Goal: Navigation & Orientation: Find specific page/section

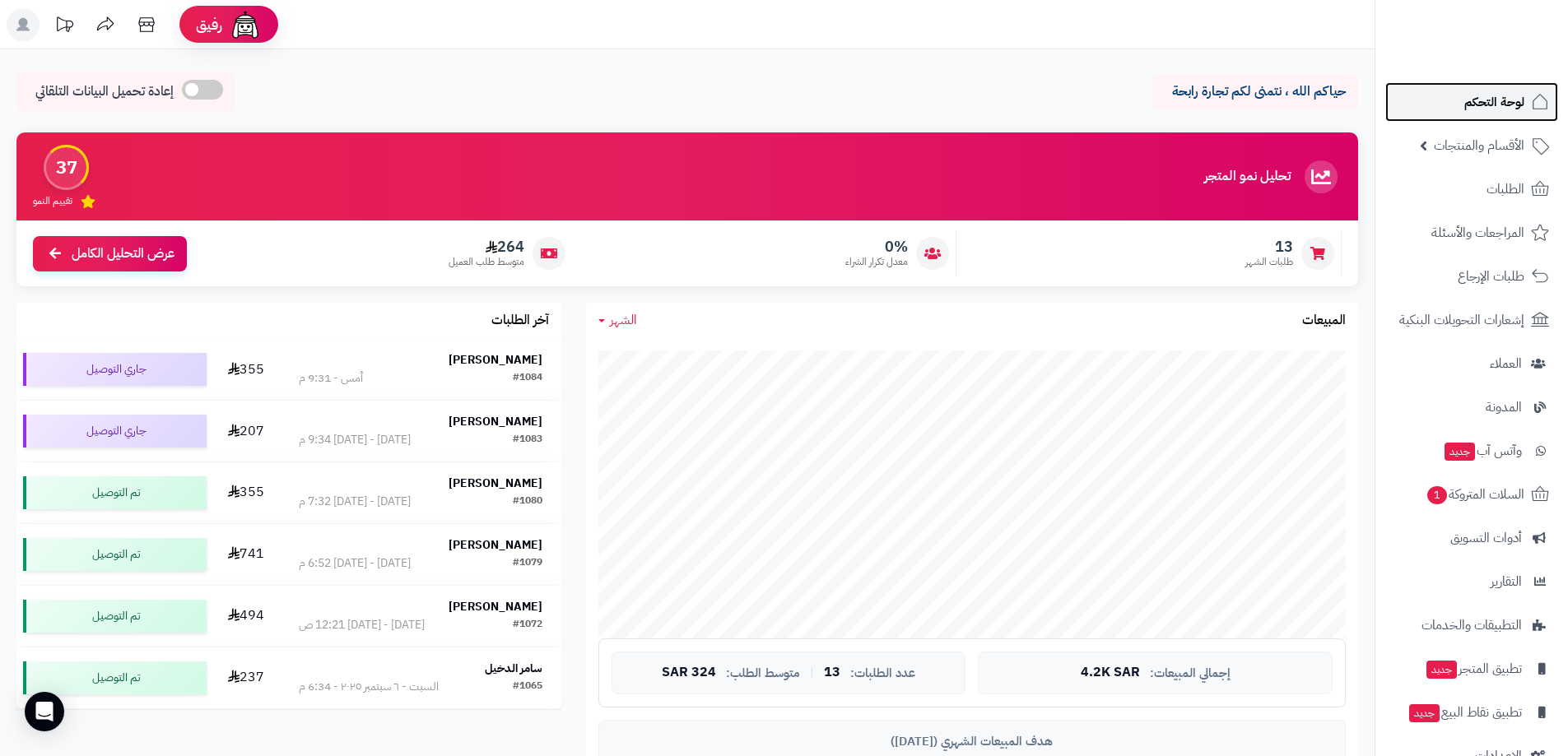
click at [1479, 98] on span "لوحة التحكم" at bounding box center [1494, 102] width 60 height 23
click at [1479, 109] on span "لوحة التحكم" at bounding box center [1494, 102] width 60 height 23
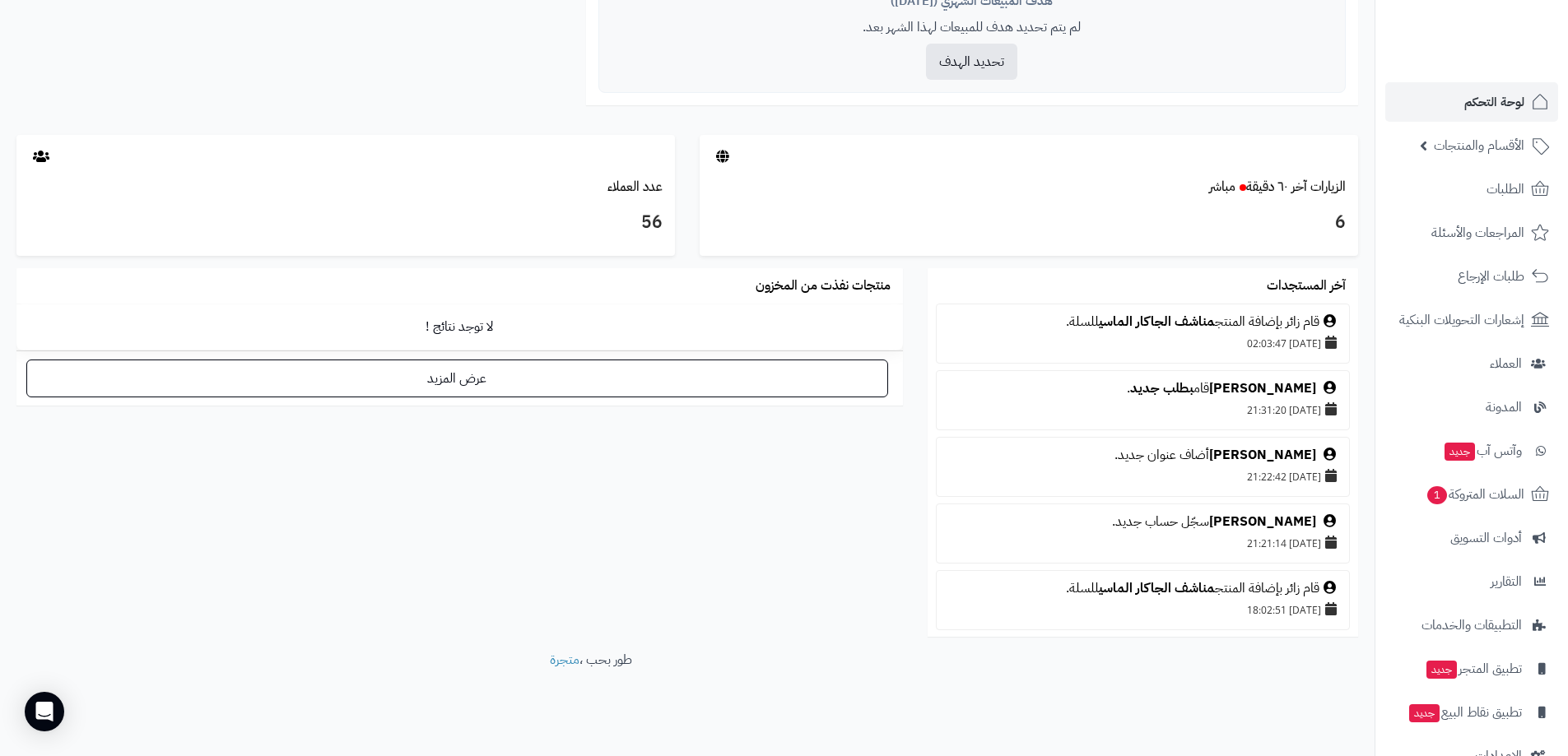
scroll to position [659, 0]
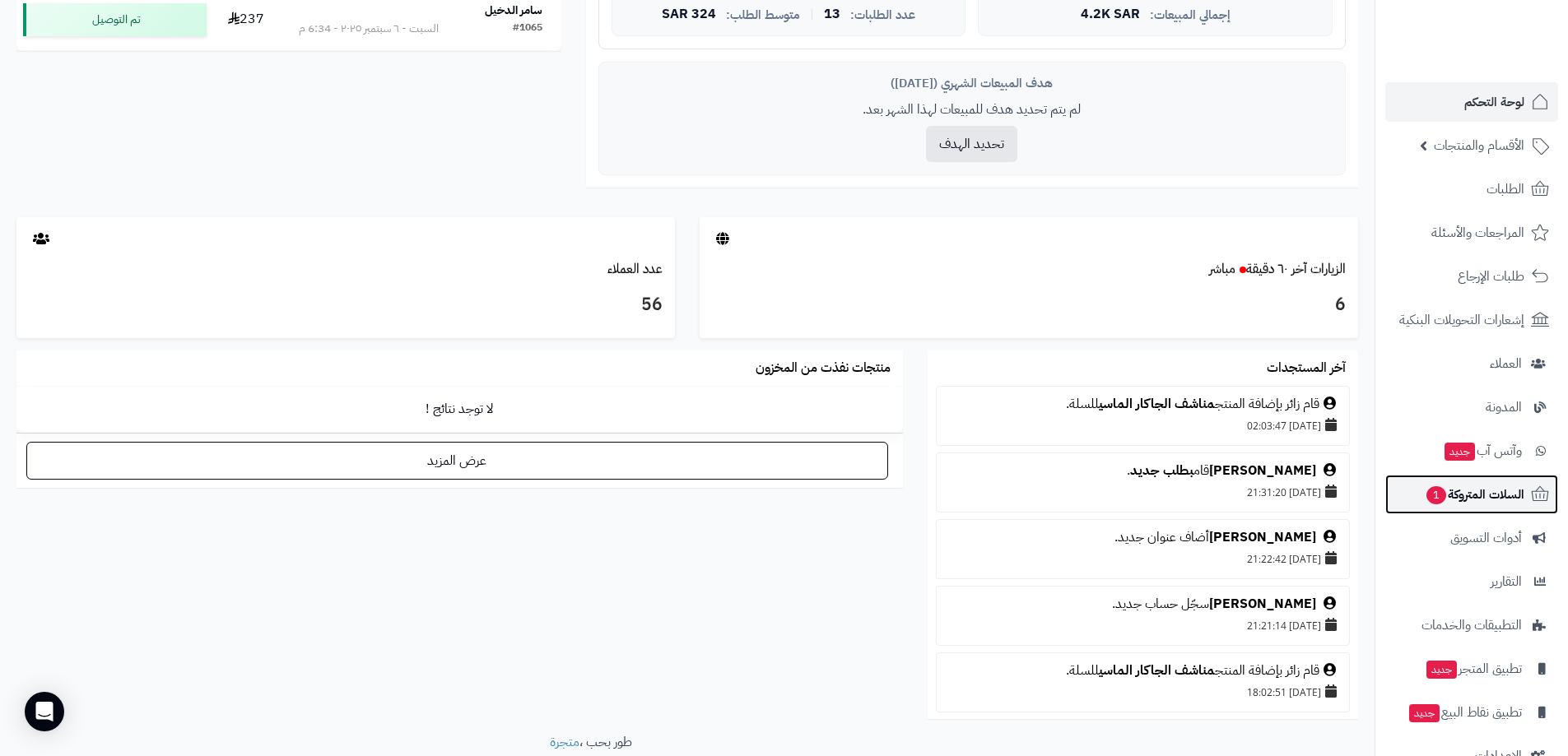
click at [1499, 488] on span "السلات المتروكة 1" at bounding box center [1474, 495] width 99 height 23
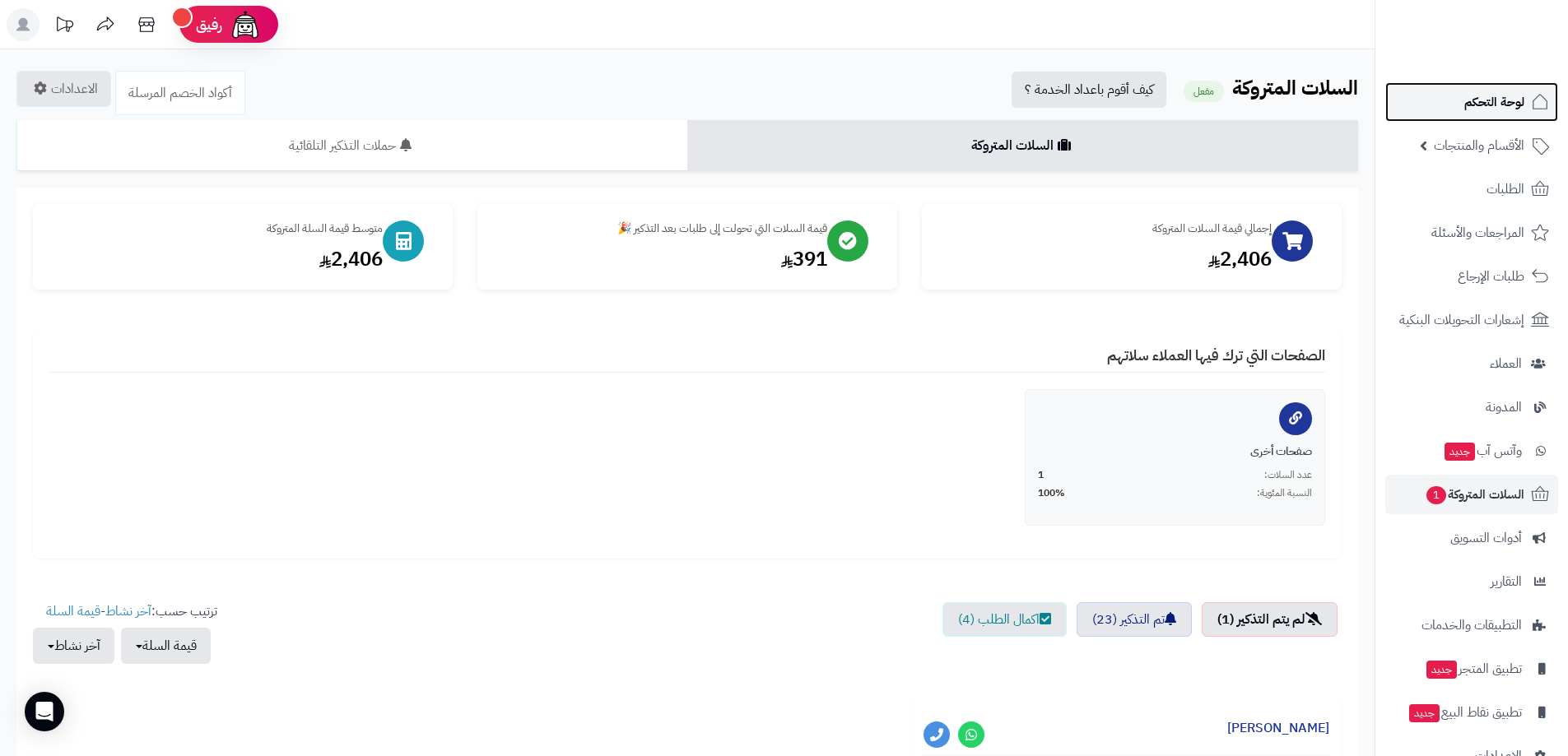
click at [1499, 97] on span "لوحة التحكم" at bounding box center [1494, 102] width 60 height 23
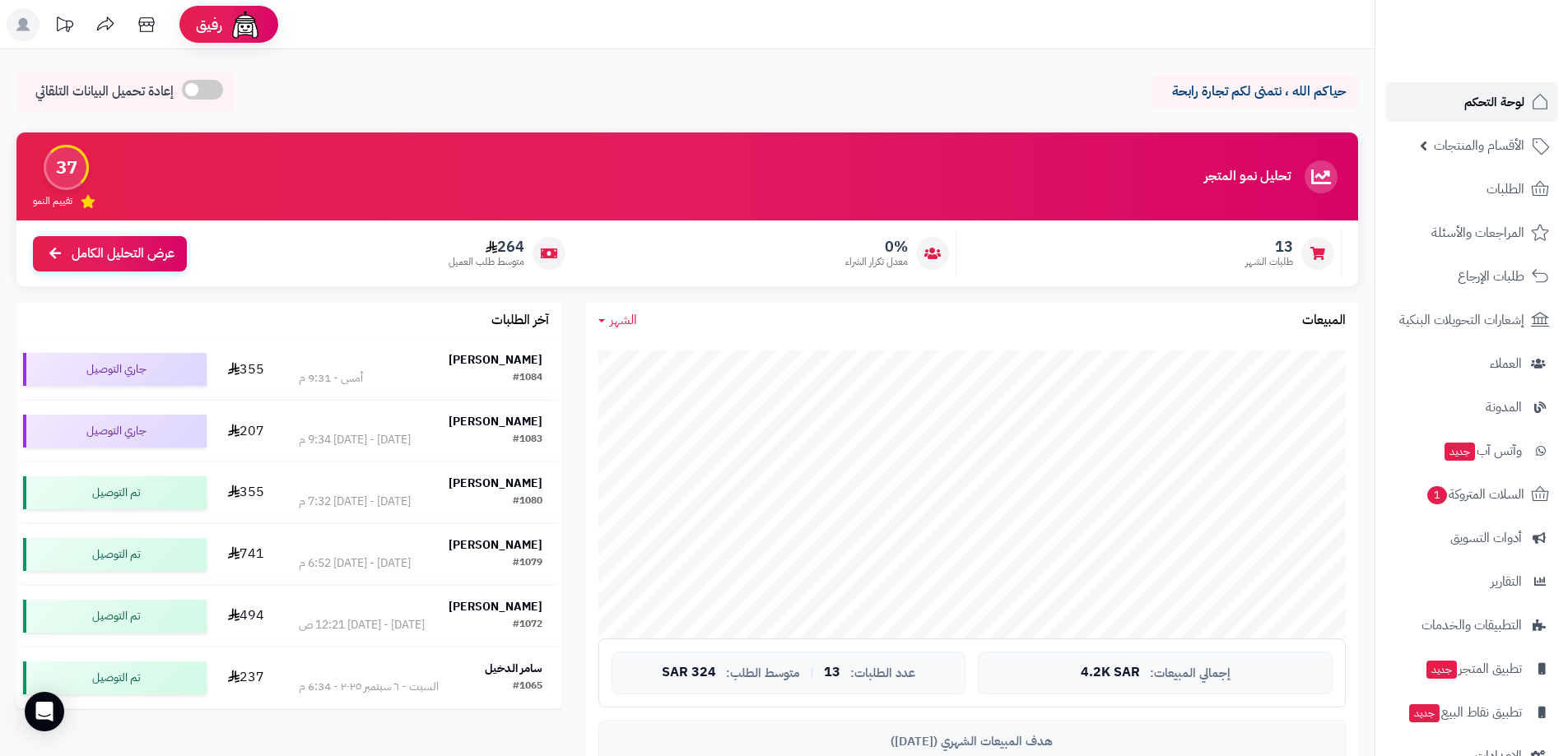
click at [1490, 108] on span "لوحة التحكم" at bounding box center [1494, 102] width 60 height 23
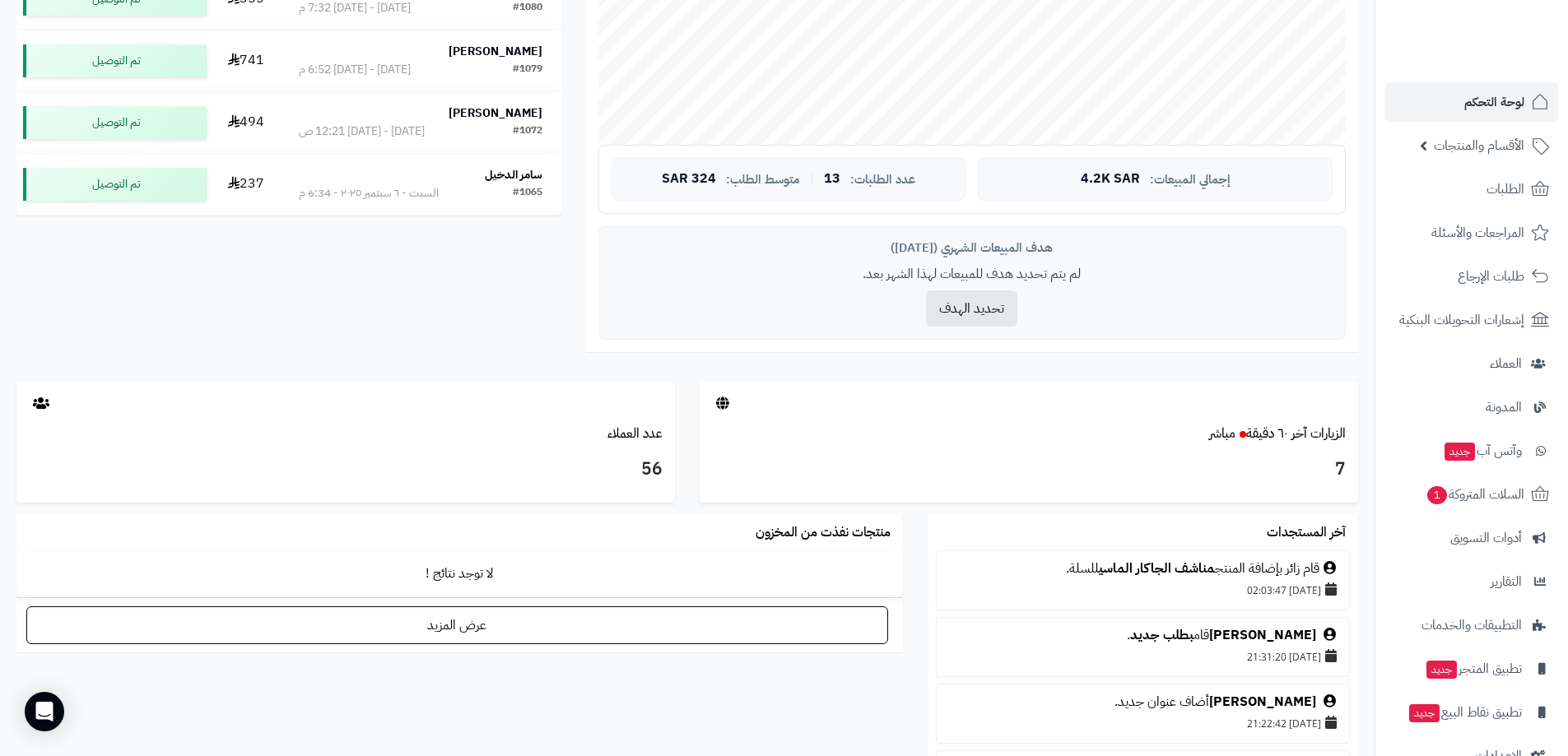
scroll to position [329, 0]
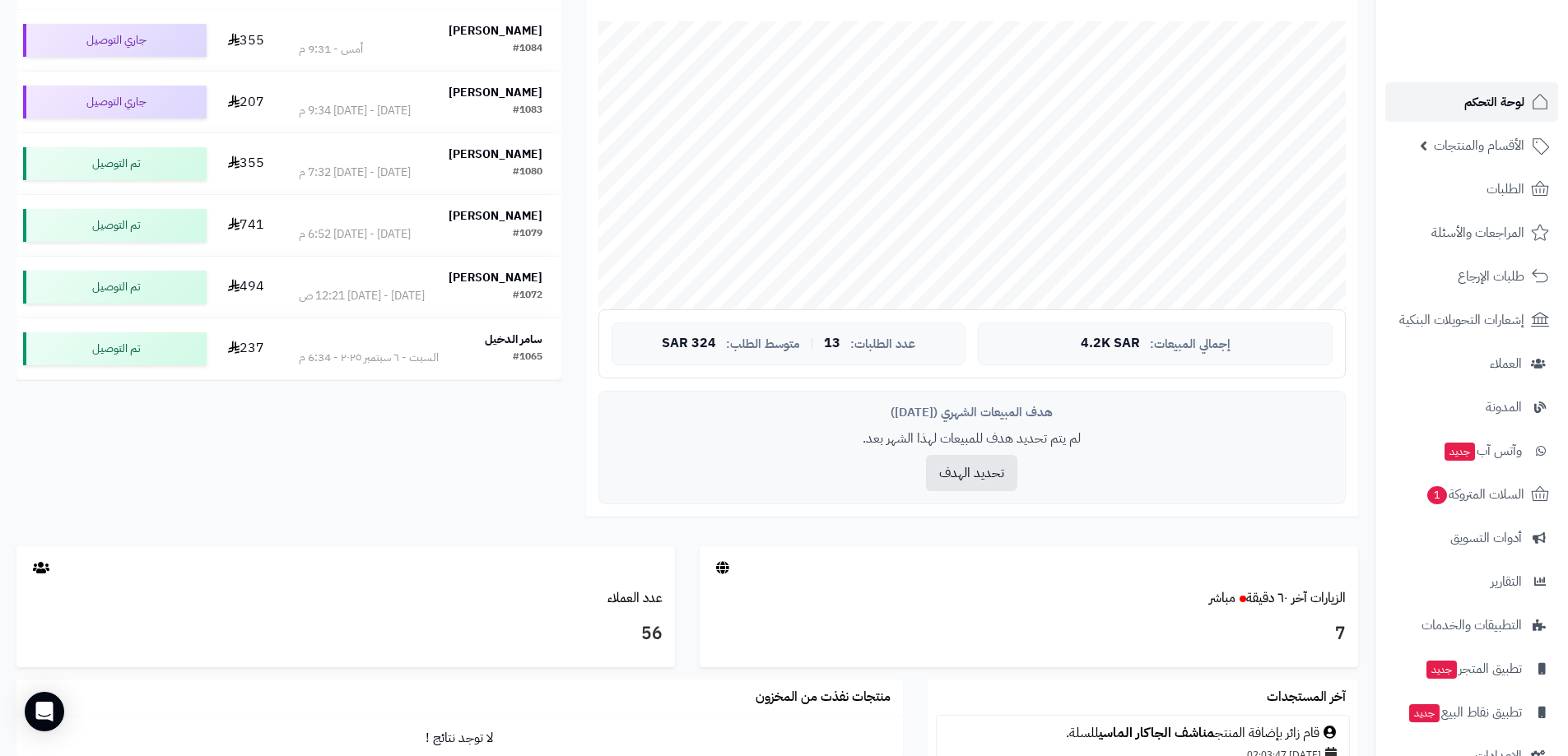
click at [1482, 98] on span "لوحة التحكم" at bounding box center [1494, 102] width 60 height 23
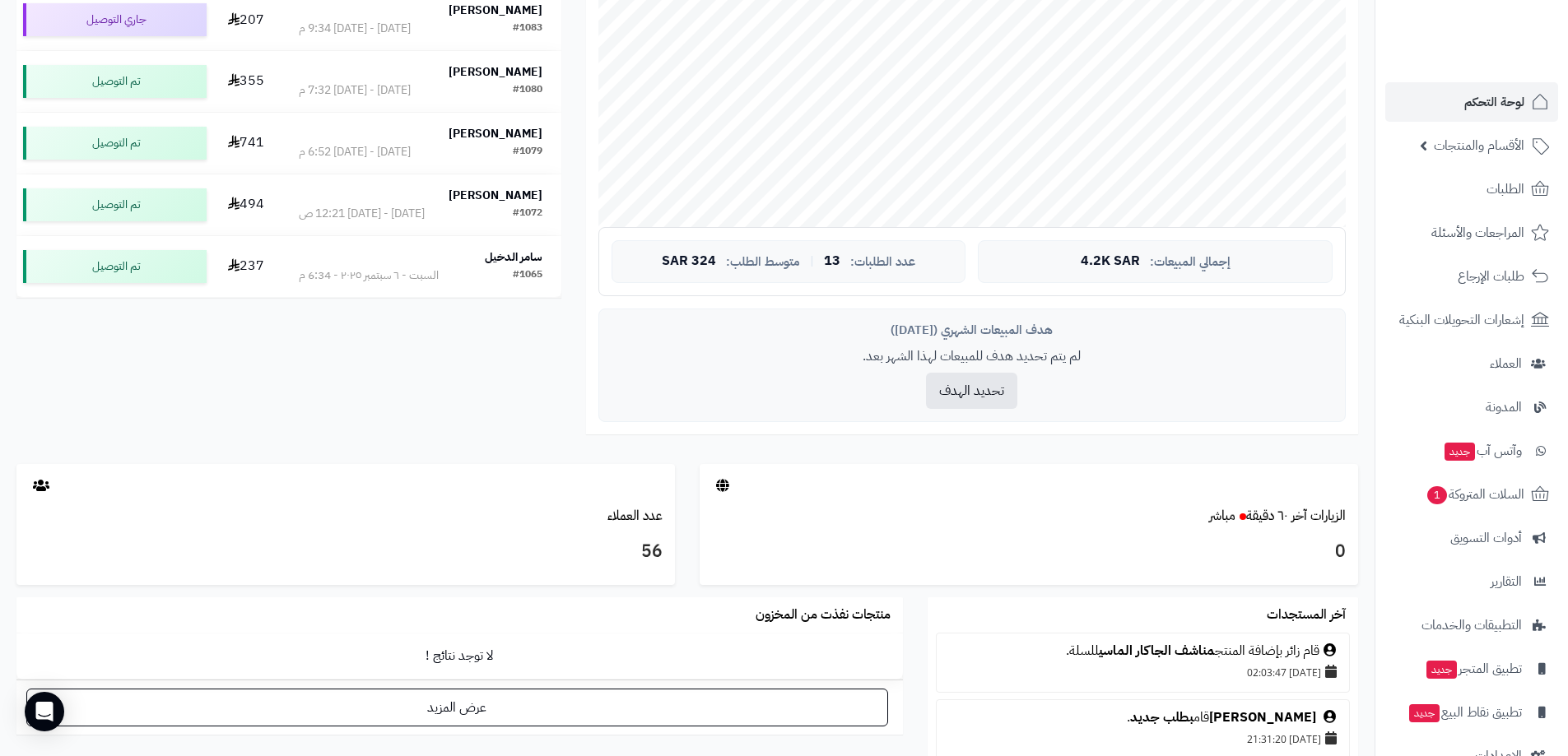
scroll to position [493, 0]
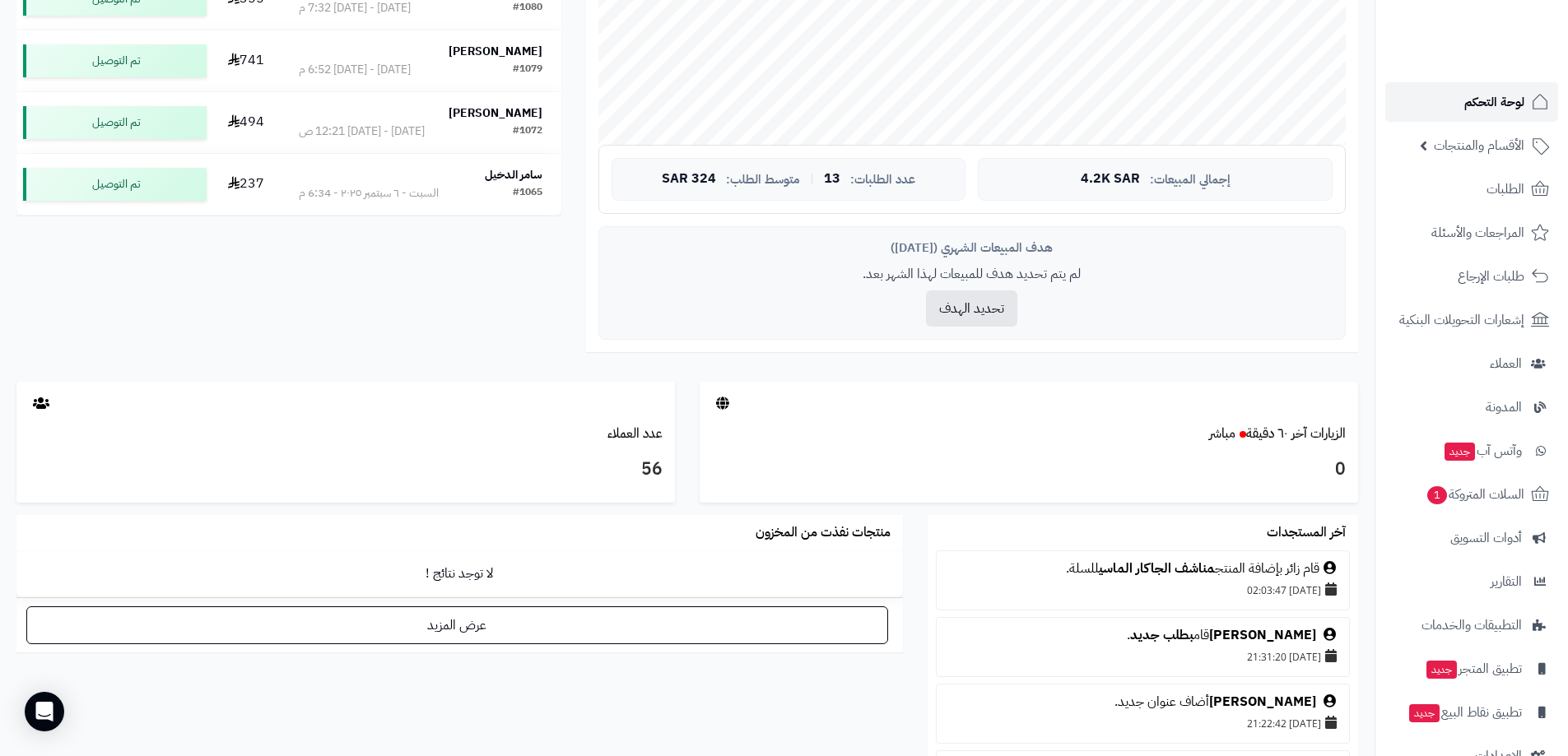
click at [1476, 97] on span "لوحة التحكم" at bounding box center [1494, 102] width 60 height 23
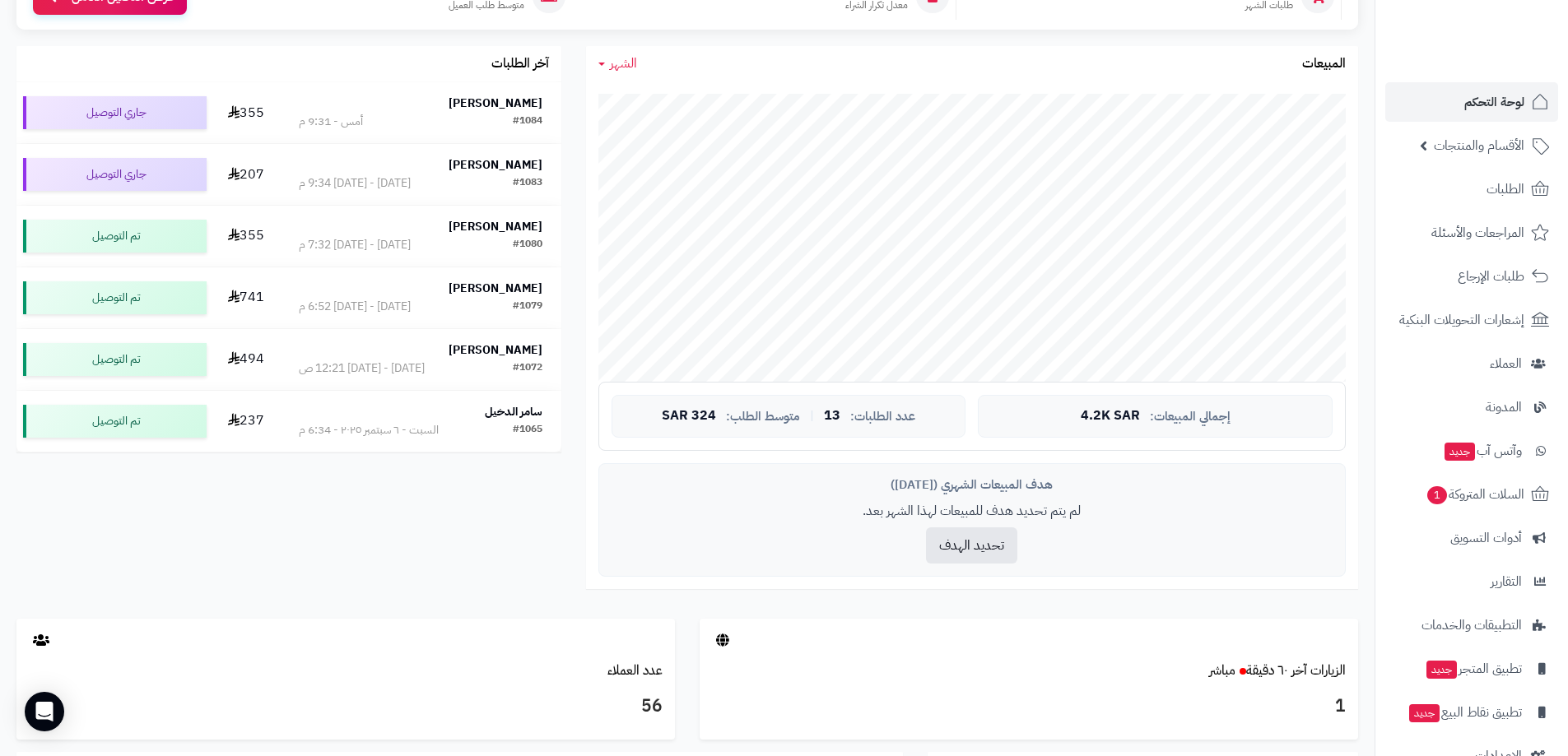
scroll to position [10, 0]
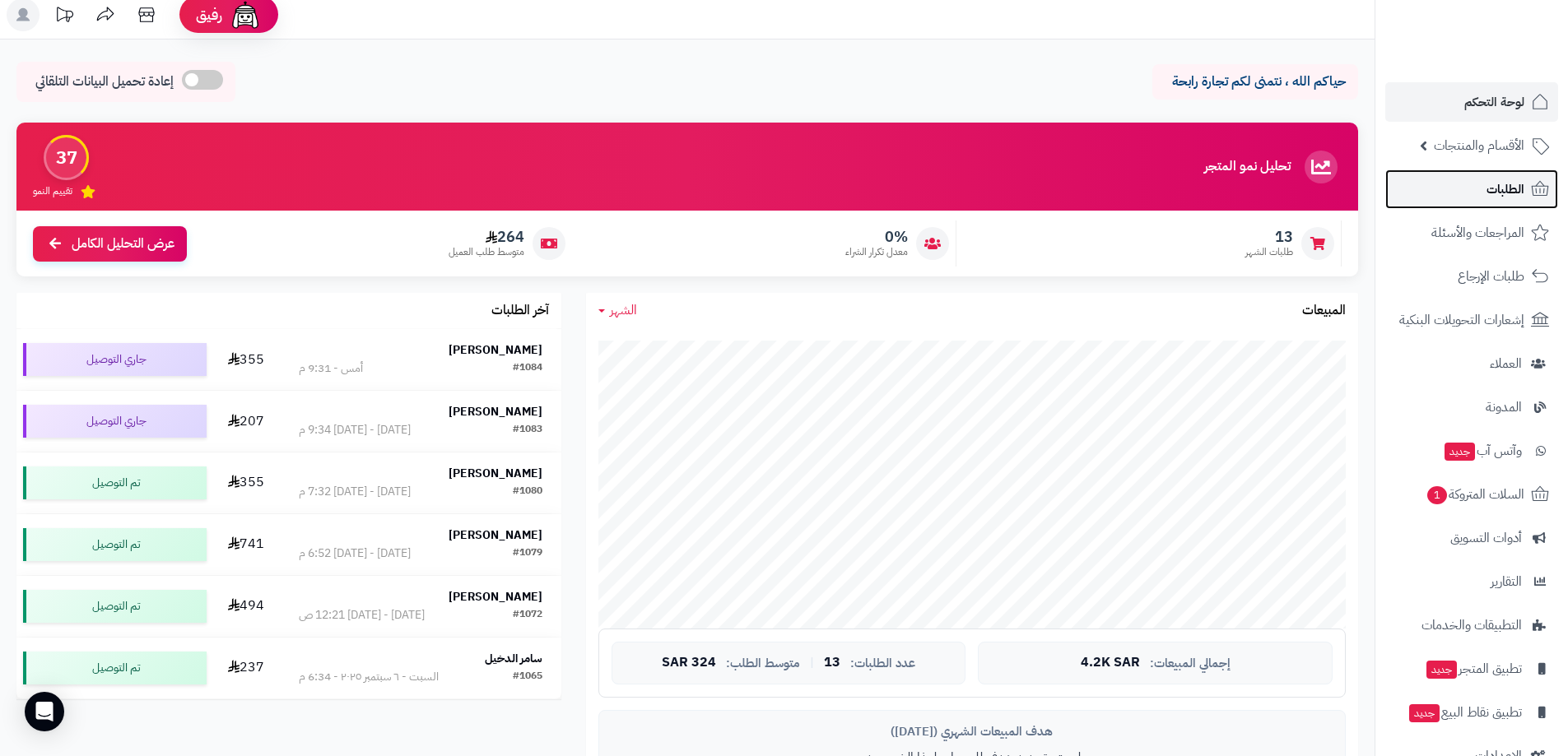
click at [1506, 192] on span "الطلبات" at bounding box center [1506, 189] width 38 height 23
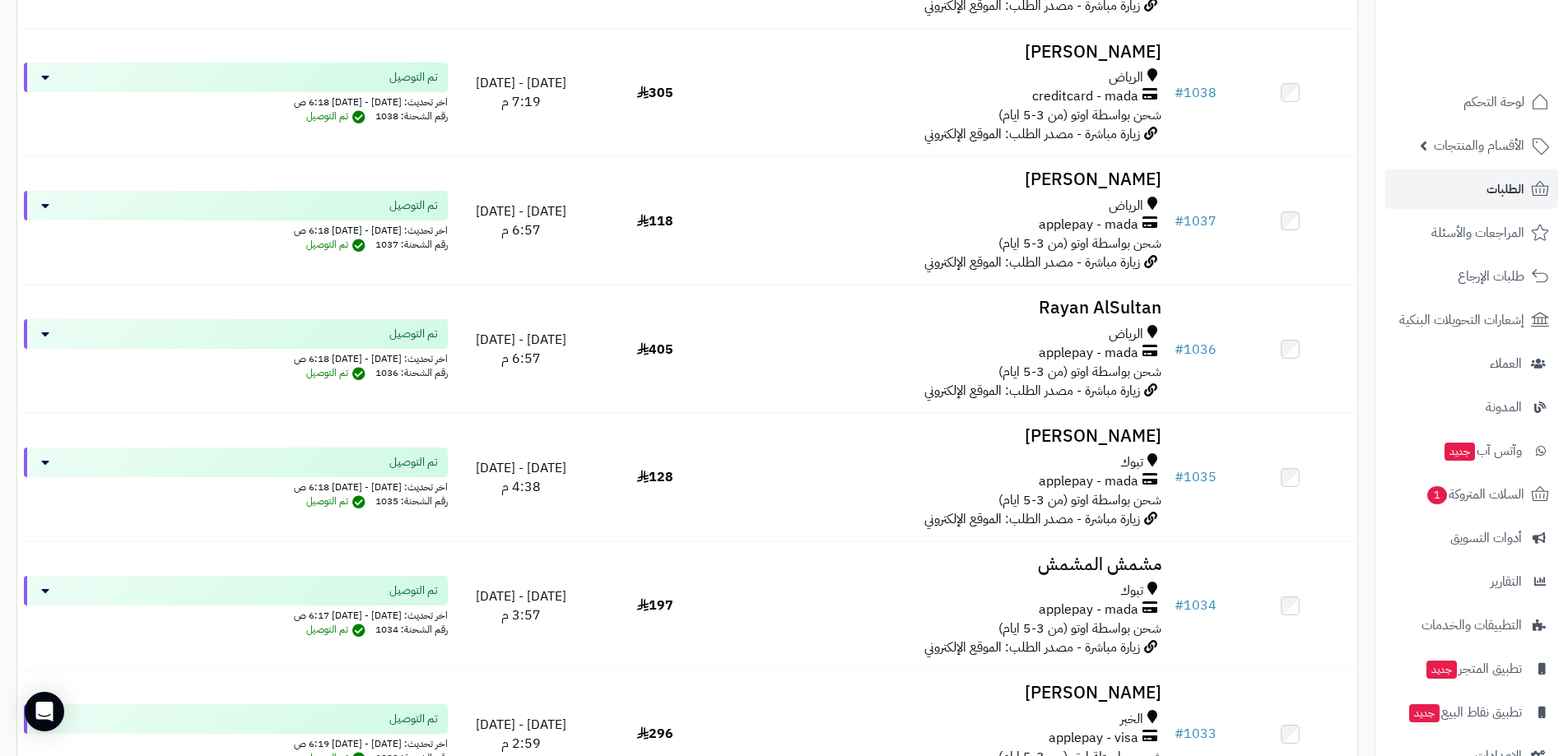
scroll to position [2551, 0]
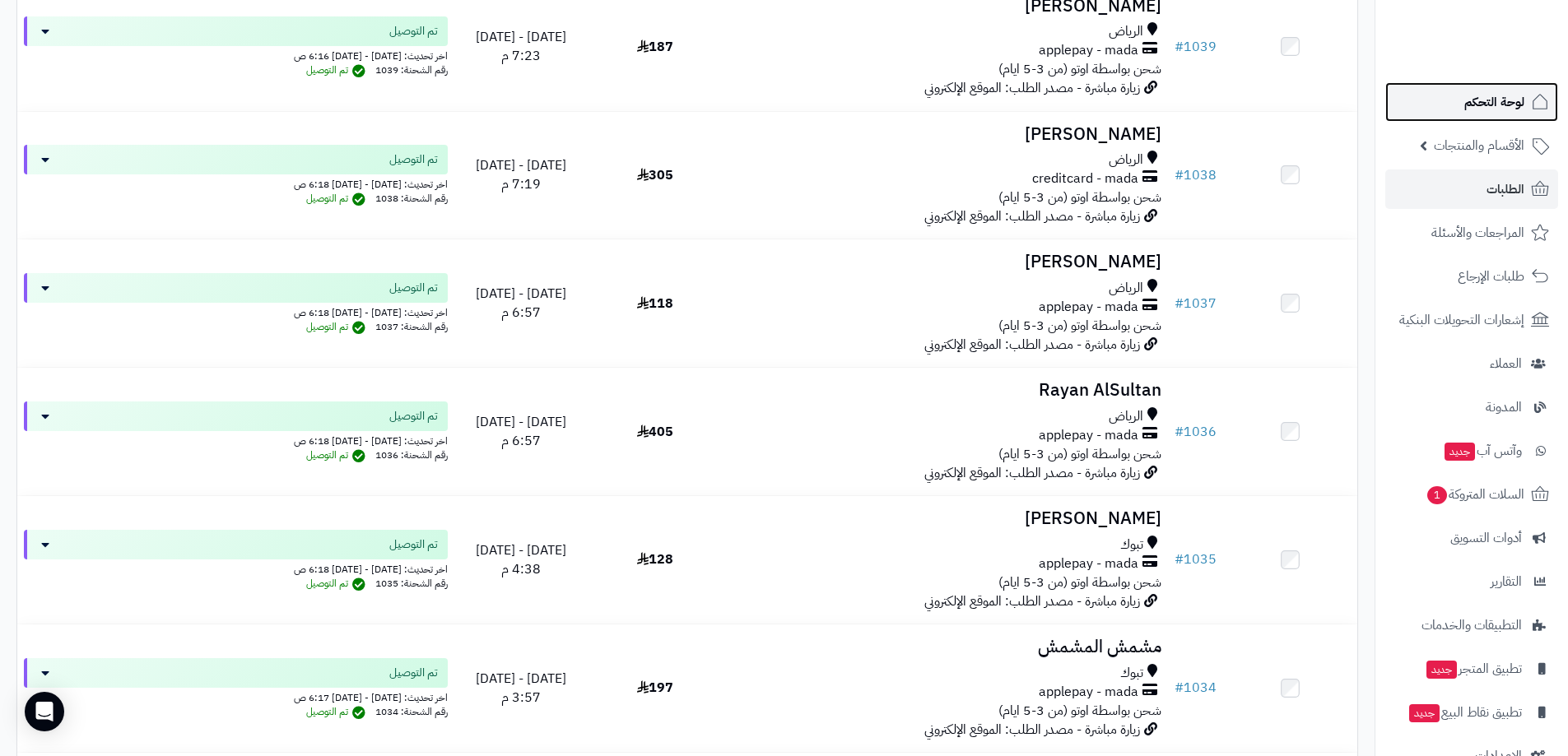
click at [1497, 101] on span "لوحة التحكم" at bounding box center [1494, 102] width 60 height 23
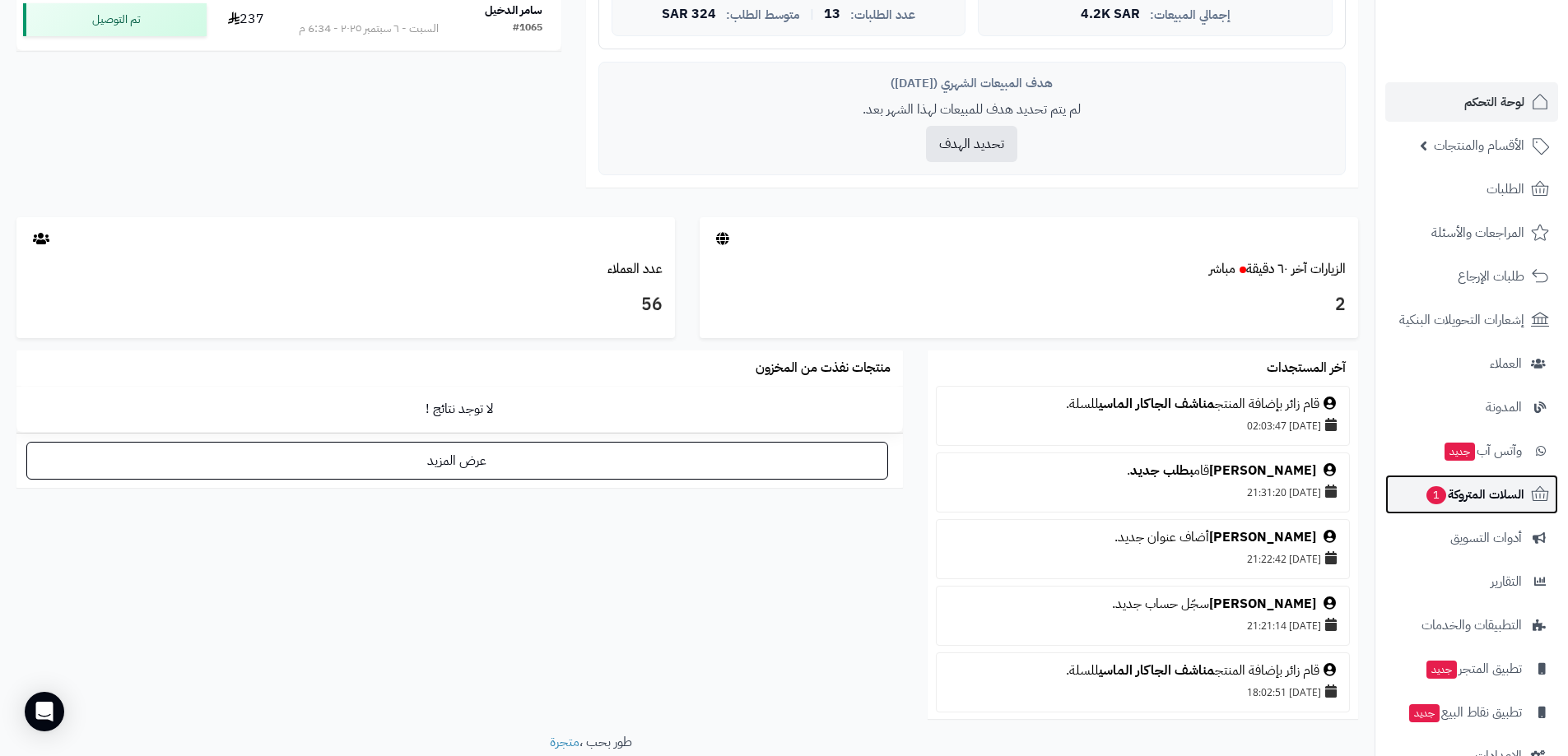
click at [1493, 496] on span "السلات المتروكة 1" at bounding box center [1474, 495] width 99 height 23
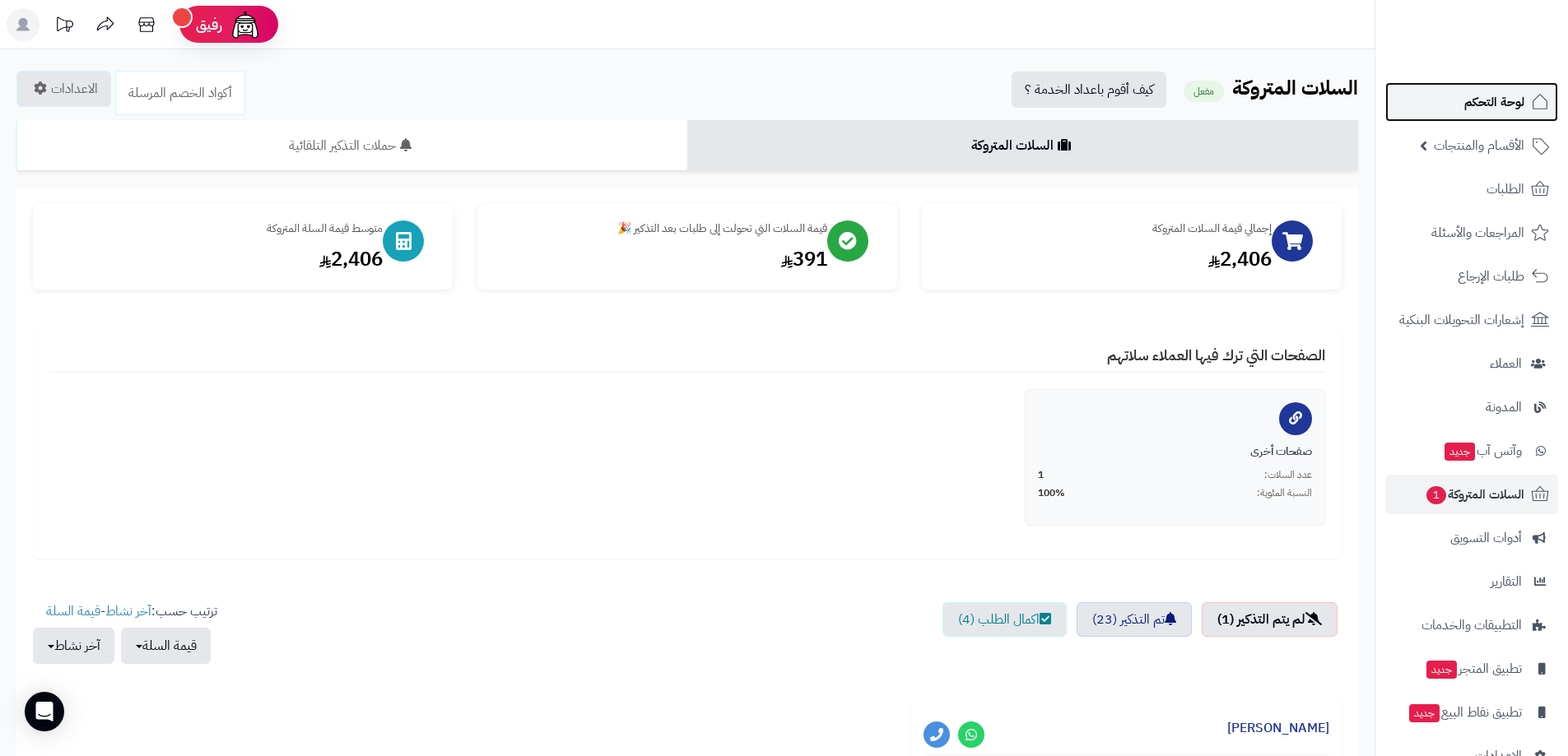
click at [1488, 105] on span "لوحة التحكم" at bounding box center [1494, 102] width 60 height 23
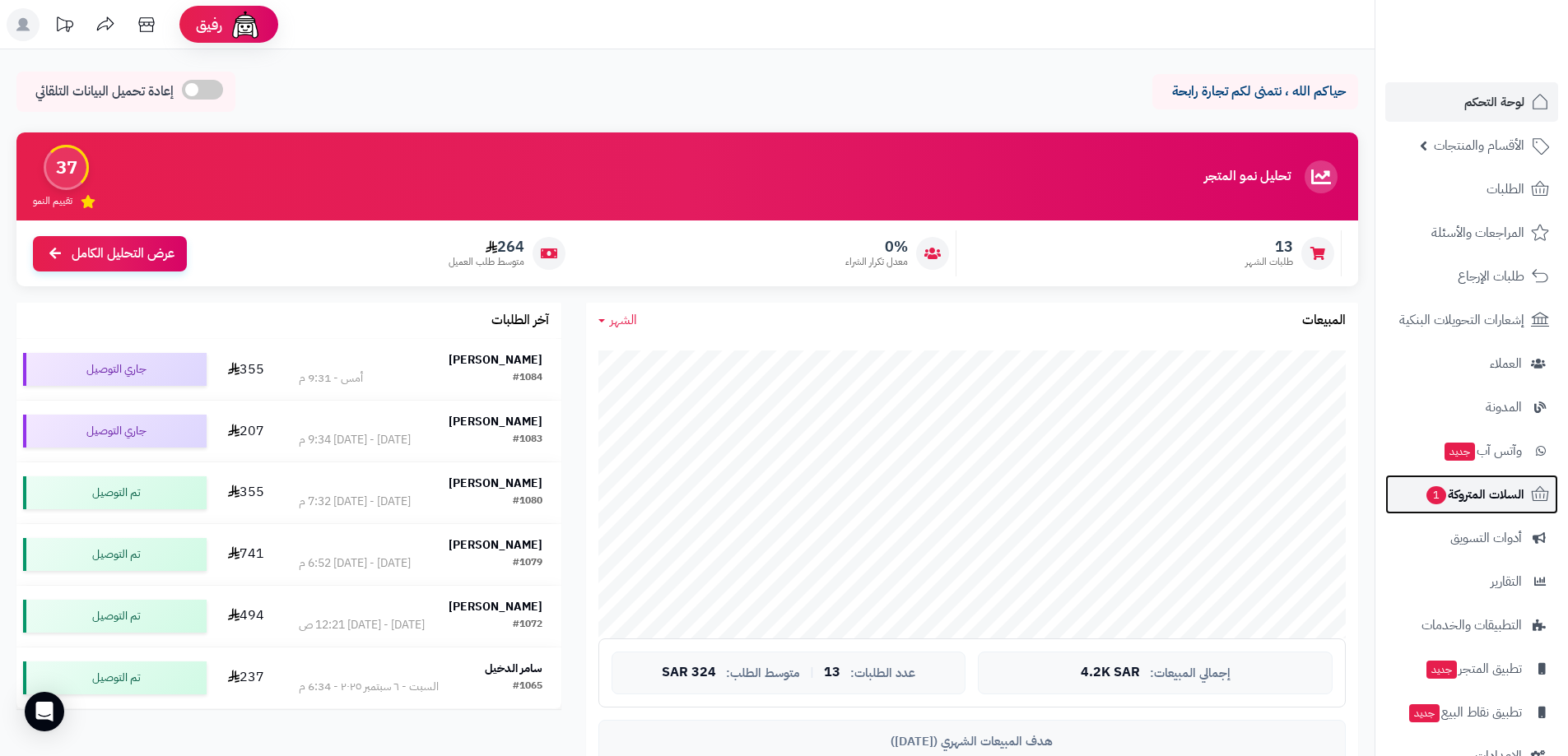
click at [1493, 493] on span "السلات المتروكة 1" at bounding box center [1474, 495] width 99 height 23
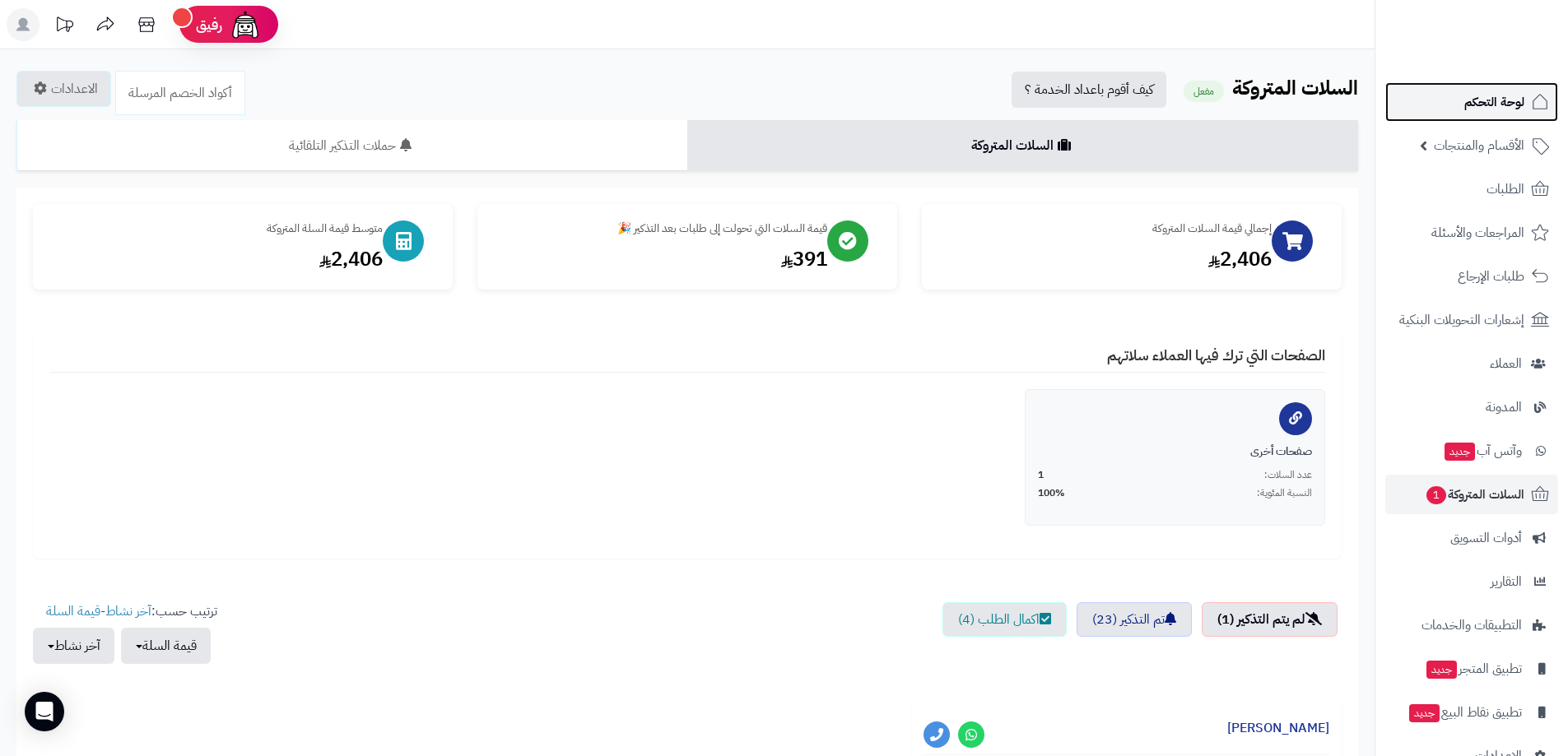
click at [1475, 96] on span "لوحة التحكم" at bounding box center [1494, 102] width 60 height 23
